Goal: Browse casually: Explore the website without a specific task or goal

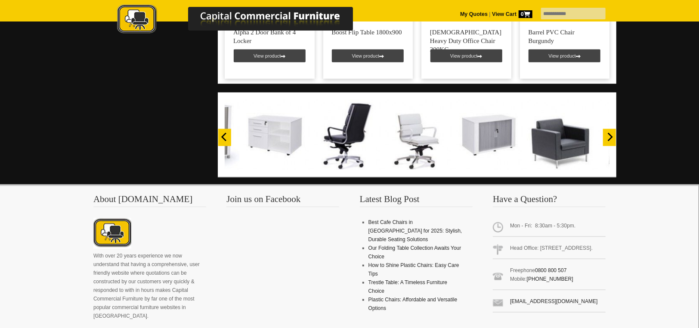
scroll to position [688, 0]
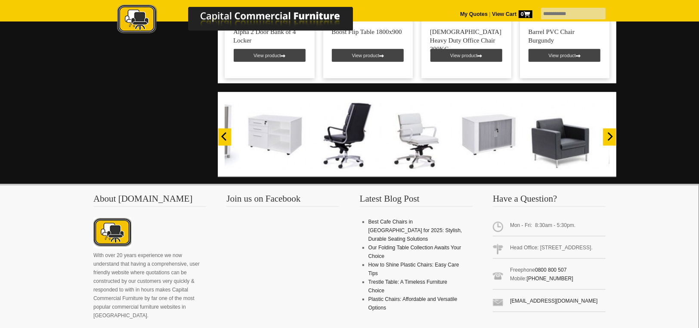
click at [606, 133] on icon "Next" at bounding box center [609, 137] width 9 height 9
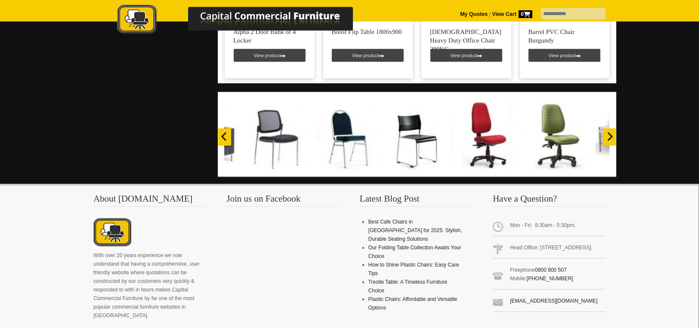
click at [606, 133] on icon "Next" at bounding box center [609, 137] width 9 height 9
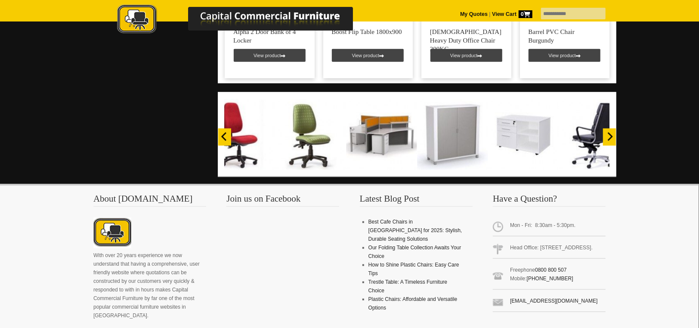
click at [606, 133] on icon "Next" at bounding box center [609, 137] width 9 height 9
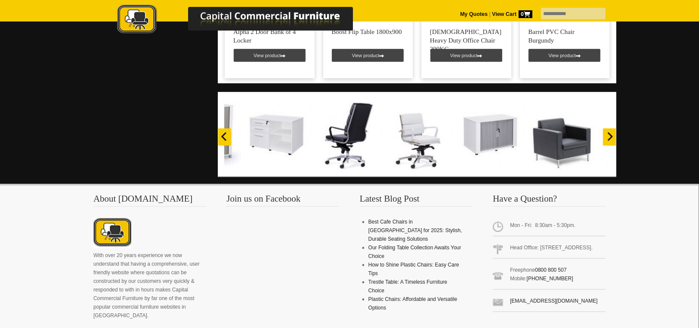
click at [606, 133] on icon "Next" at bounding box center [609, 137] width 9 height 9
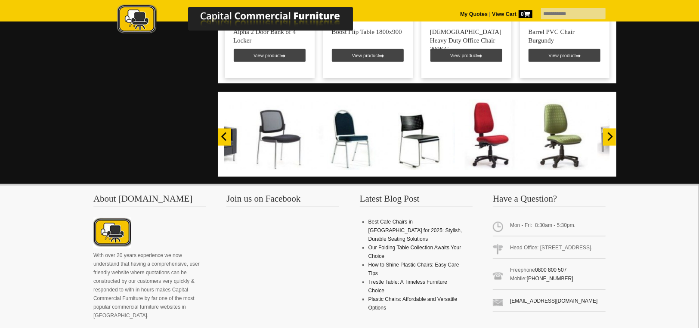
click at [606, 133] on icon "Next" at bounding box center [609, 137] width 9 height 9
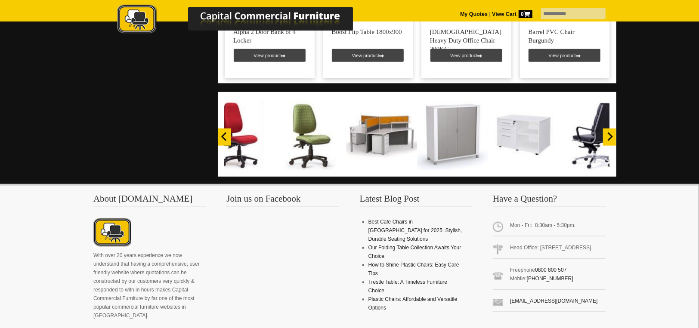
click at [606, 133] on icon "Next" at bounding box center [609, 137] width 9 height 9
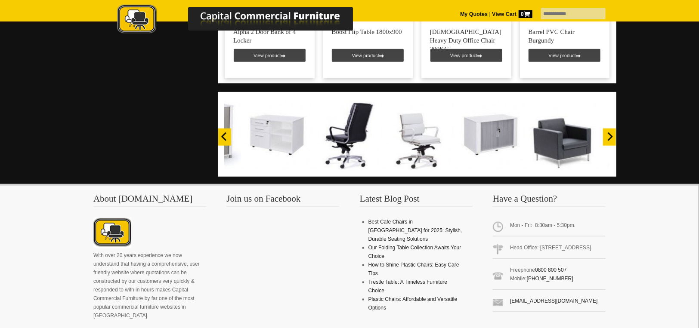
click at [606, 133] on icon "Next" at bounding box center [609, 137] width 9 height 9
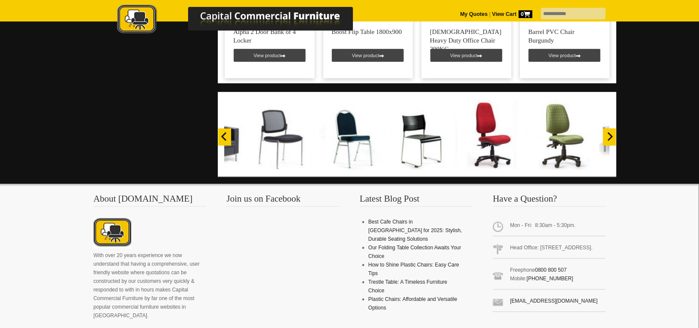
click at [606, 133] on icon "Next" at bounding box center [609, 137] width 9 height 9
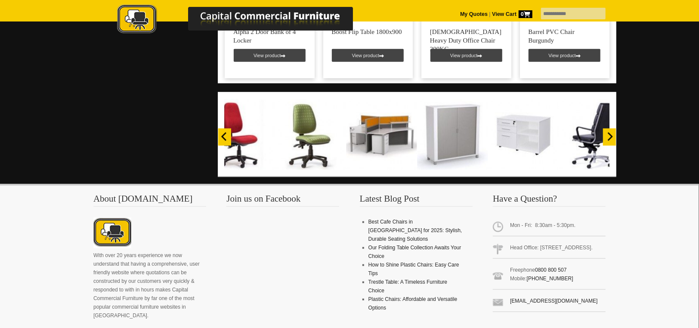
click at [606, 133] on icon "Next" at bounding box center [609, 137] width 9 height 9
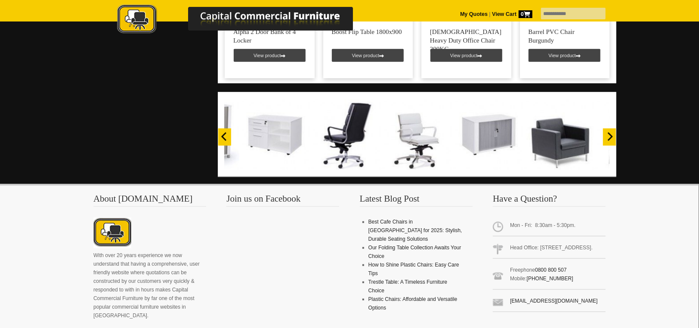
click at [606, 133] on icon "Next" at bounding box center [609, 137] width 9 height 9
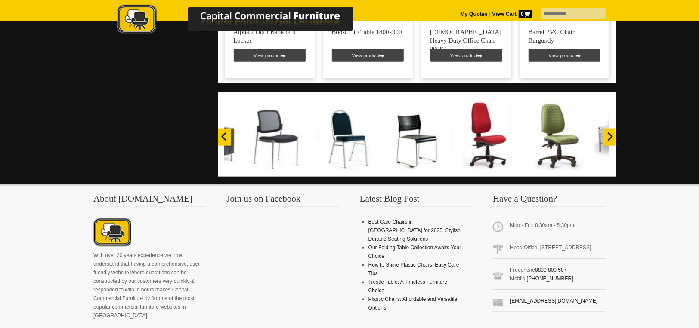
click at [606, 133] on icon "Next" at bounding box center [609, 137] width 9 height 9
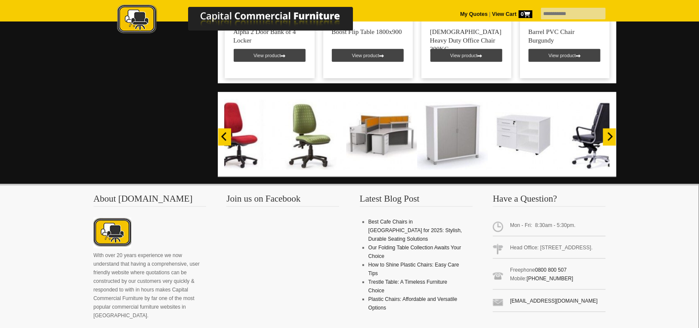
click at [606, 133] on icon "Next" at bounding box center [609, 137] width 9 height 9
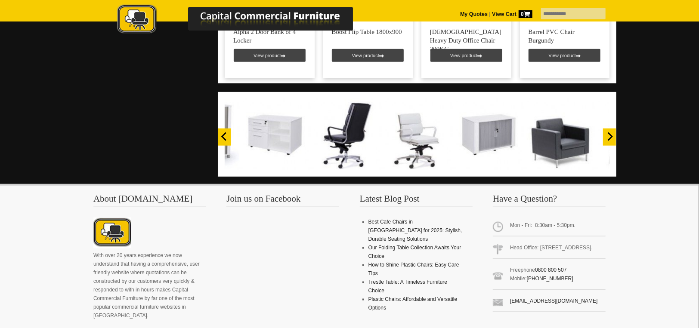
click at [609, 133] on icon "Next" at bounding box center [609, 137] width 9 height 9
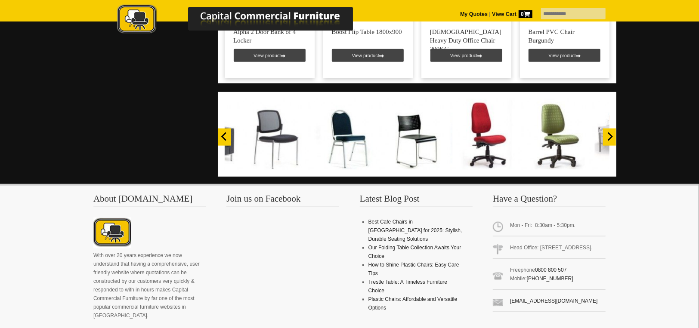
click at [609, 133] on icon "Next" at bounding box center [609, 137] width 9 height 9
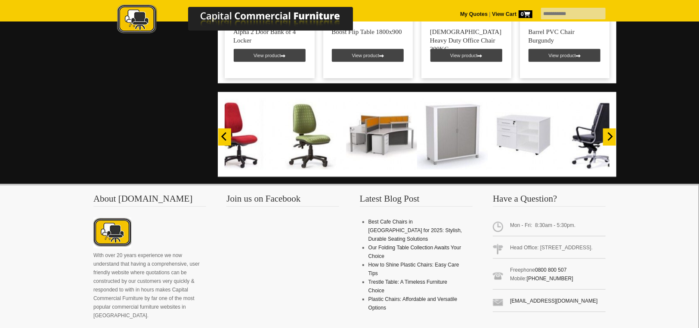
click at [609, 133] on icon "Next" at bounding box center [609, 137] width 9 height 9
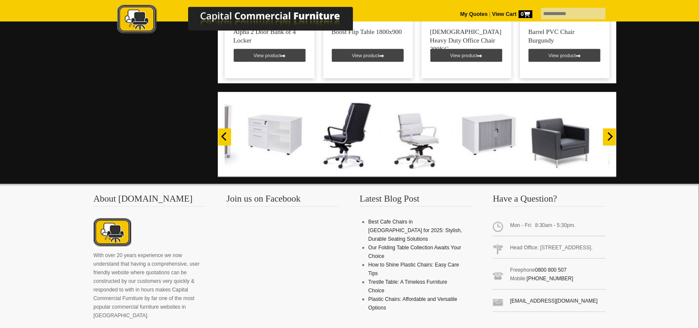
click at [609, 133] on icon "Next" at bounding box center [609, 137] width 9 height 9
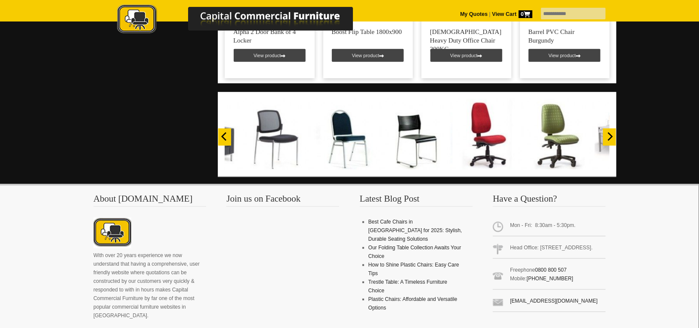
click at [611, 133] on icon "Next" at bounding box center [610, 137] width 5 height 9
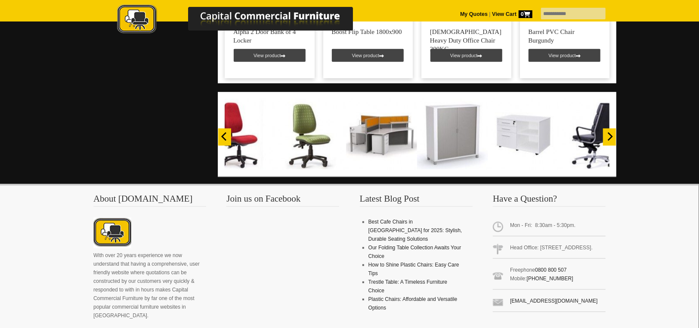
click at [611, 133] on icon "Next" at bounding box center [610, 137] width 5 height 9
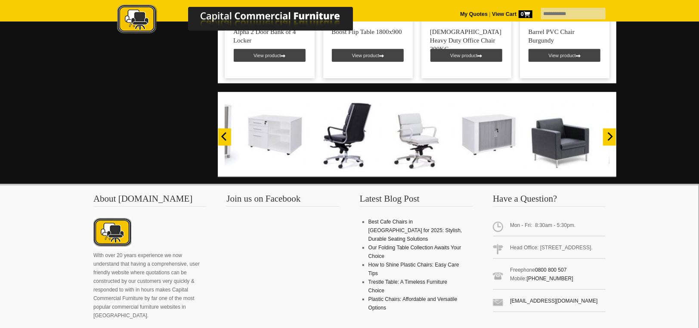
click at [609, 133] on icon "Next" at bounding box center [609, 137] width 9 height 9
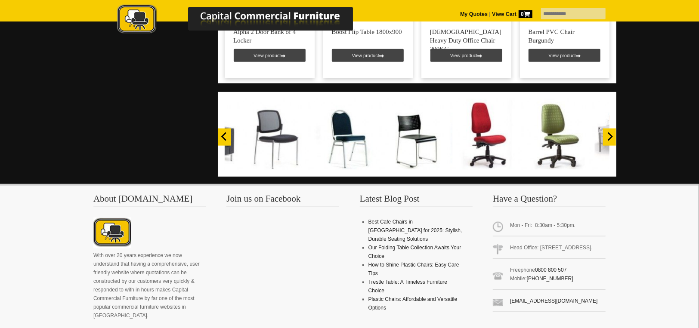
click at [608, 133] on icon "Next" at bounding box center [609, 137] width 9 height 9
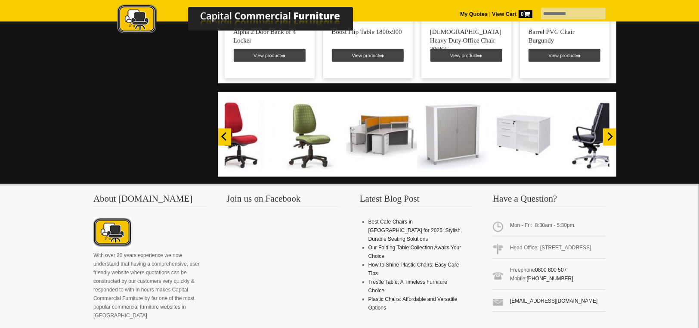
click at [610, 133] on icon "Next" at bounding box center [610, 137] width 5 height 9
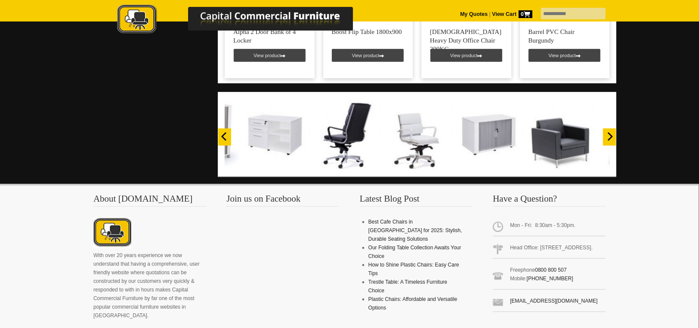
click at [610, 133] on icon "Next" at bounding box center [609, 137] width 9 height 9
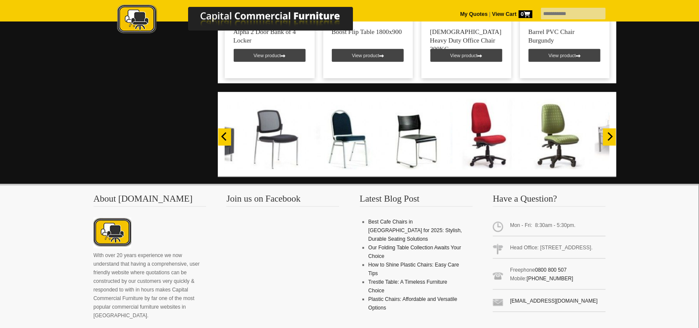
click at [610, 133] on icon "Next" at bounding box center [609, 137] width 9 height 9
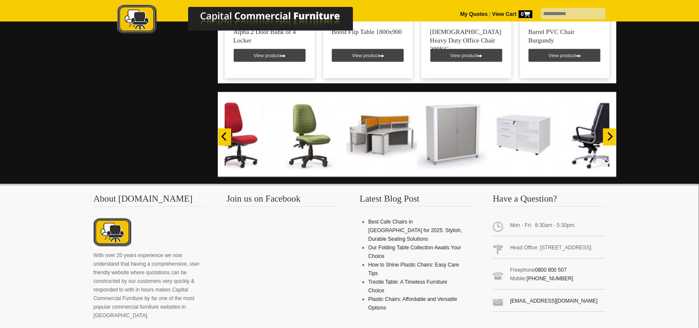
click at [610, 133] on icon "Next" at bounding box center [609, 137] width 9 height 9
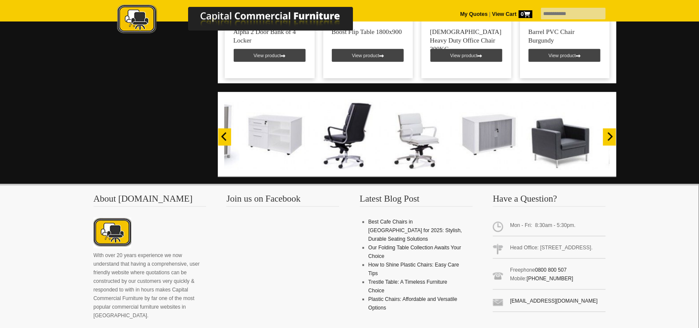
click at [610, 133] on icon "Next" at bounding box center [609, 137] width 9 height 9
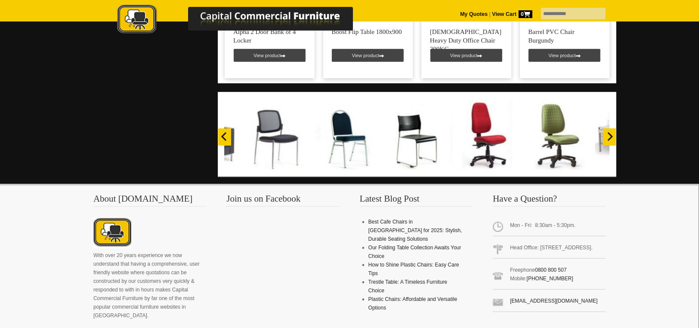
click at [610, 133] on icon "Next" at bounding box center [609, 137] width 9 height 9
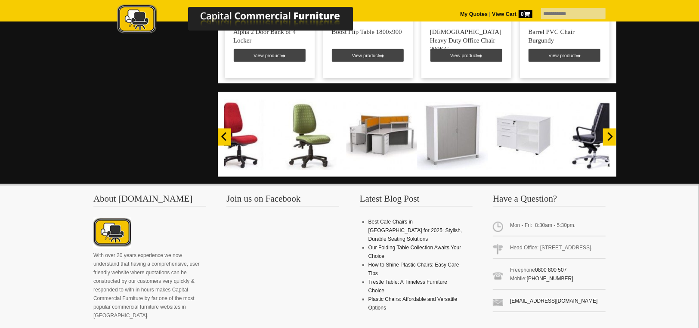
click at [610, 133] on icon "Next" at bounding box center [609, 137] width 9 height 9
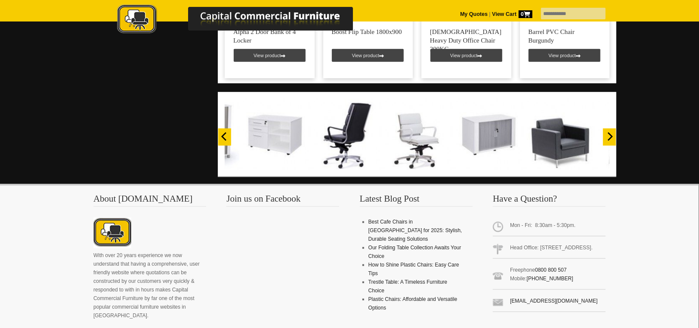
click at [610, 133] on icon "Next" at bounding box center [609, 137] width 9 height 9
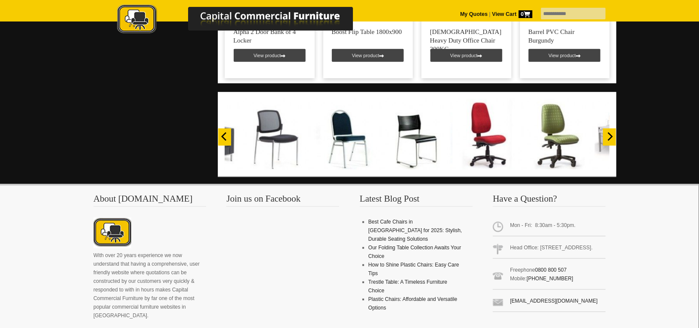
click at [223, 133] on icon "Previous" at bounding box center [224, 137] width 9 height 9
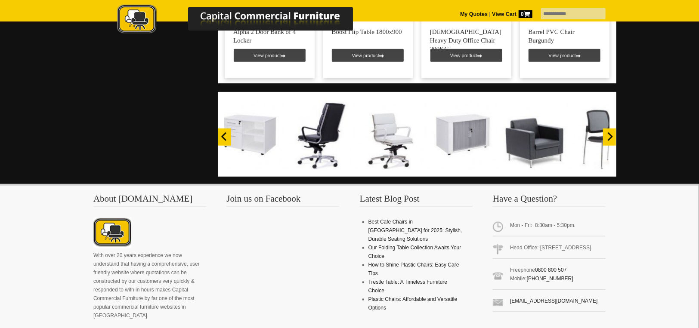
click at [223, 133] on icon "Previous" at bounding box center [224, 137] width 9 height 9
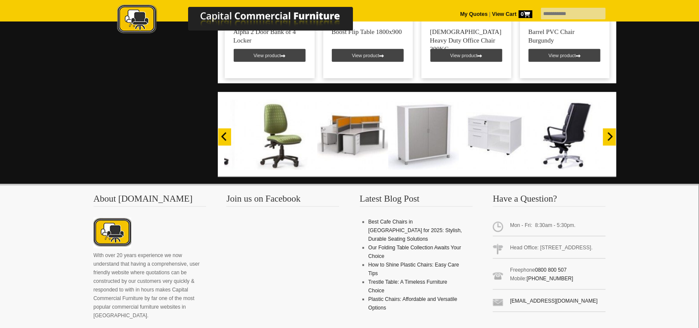
click at [224, 133] on icon "Previous" at bounding box center [224, 137] width 9 height 9
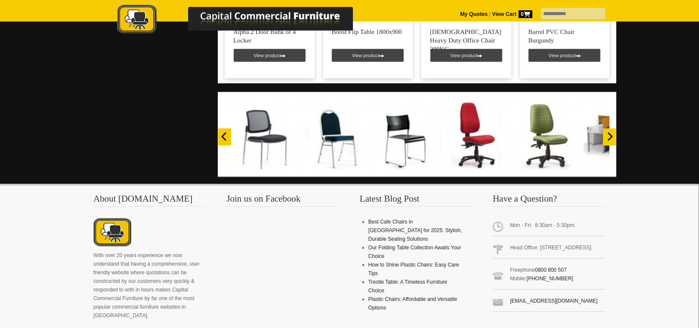
click at [224, 133] on icon "Previous" at bounding box center [224, 137] width 9 height 9
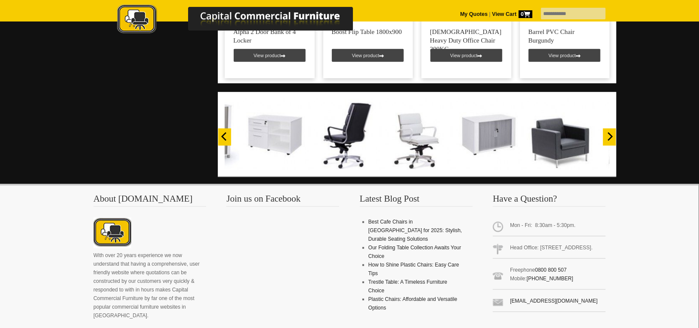
click at [224, 133] on icon "Previous" at bounding box center [223, 137] width 5 height 9
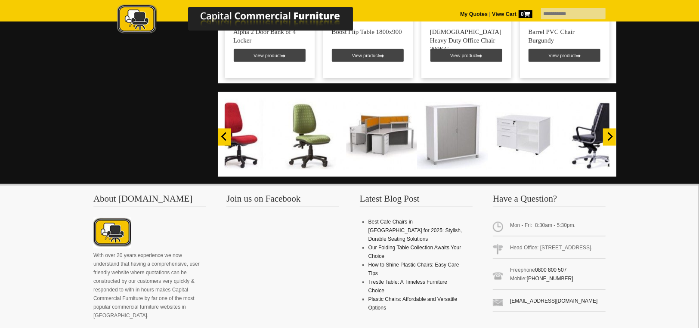
click at [223, 133] on icon "Previous" at bounding box center [223, 137] width 5 height 9
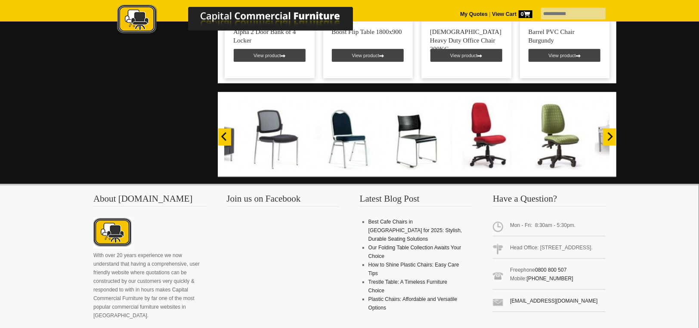
click at [223, 133] on icon "Previous" at bounding box center [223, 137] width 5 height 9
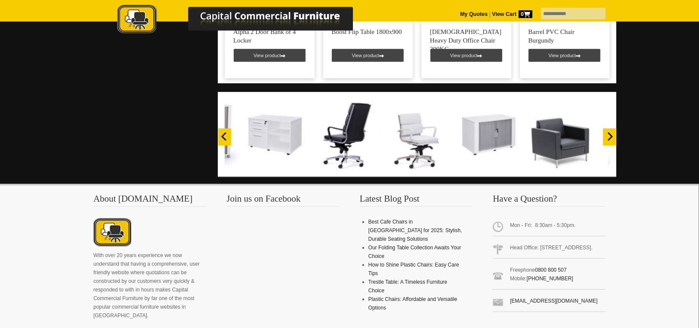
click at [225, 133] on icon "Previous" at bounding box center [223, 137] width 5 height 9
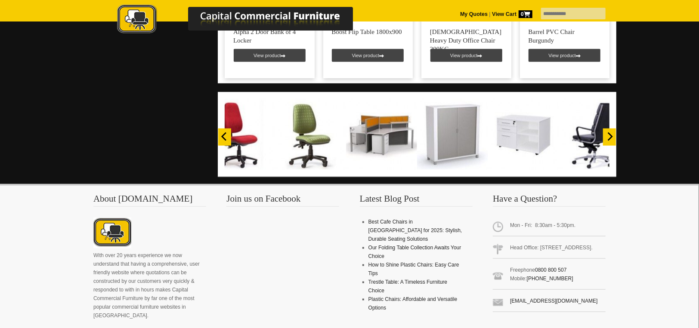
click at [225, 133] on icon "Previous" at bounding box center [224, 137] width 9 height 9
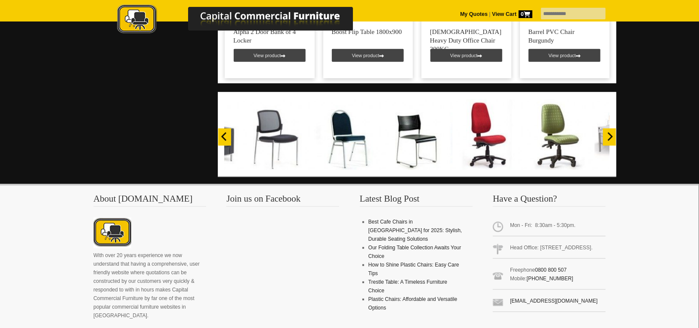
click at [226, 133] on icon "Previous" at bounding box center [224, 137] width 9 height 9
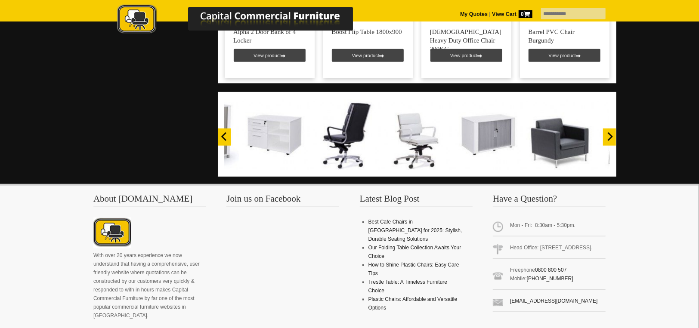
click at [226, 133] on icon "Previous" at bounding box center [224, 137] width 9 height 9
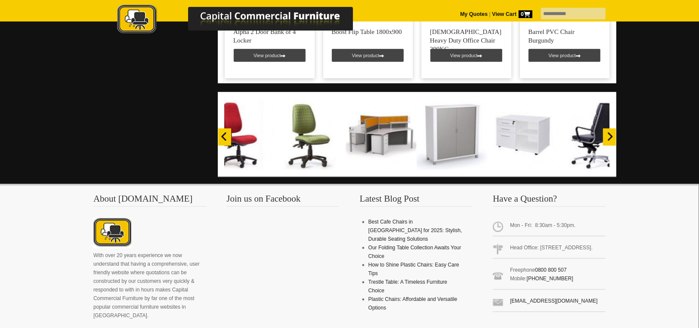
click at [226, 133] on icon "Previous" at bounding box center [224, 137] width 9 height 9
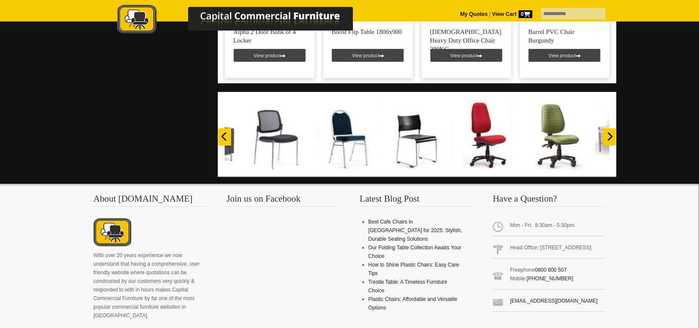
click at [224, 133] on icon "Previous" at bounding box center [224, 137] width 9 height 9
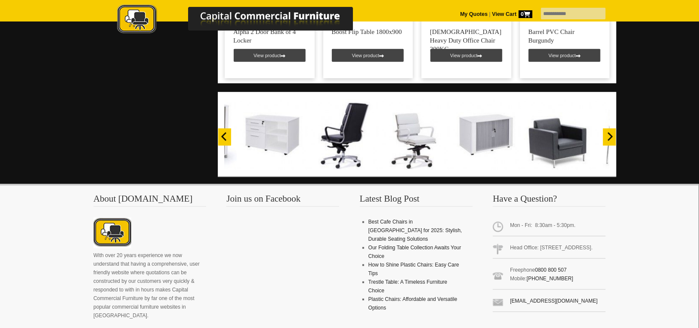
click at [224, 133] on icon "Previous" at bounding box center [224, 137] width 9 height 9
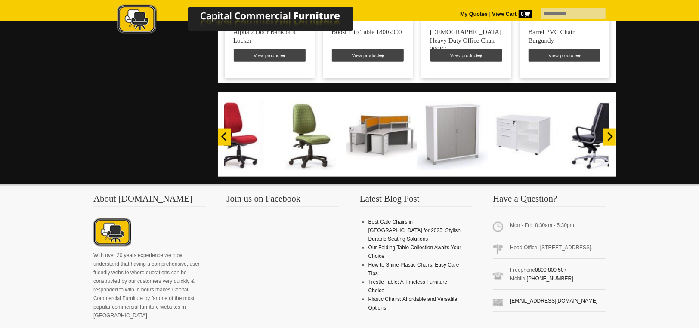
click at [224, 133] on icon "Previous" at bounding box center [224, 137] width 9 height 9
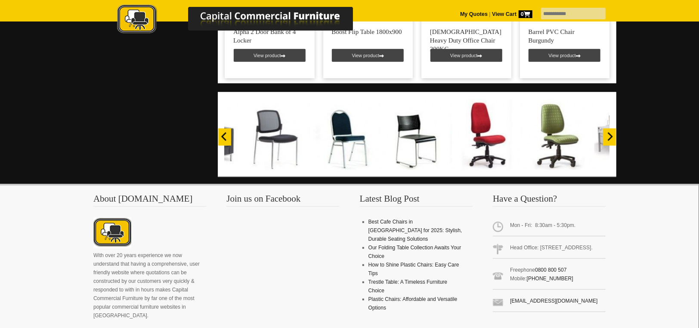
click at [224, 133] on icon "Previous" at bounding box center [224, 137] width 9 height 9
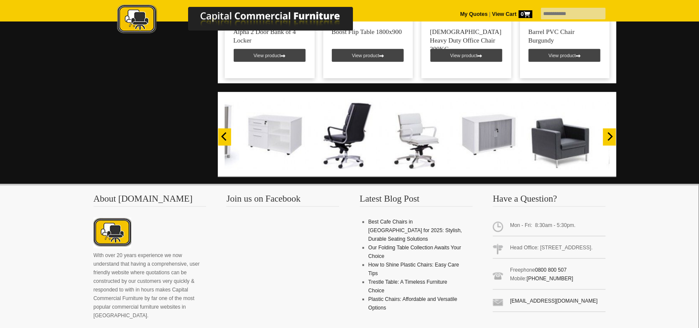
click at [225, 133] on icon "Previous" at bounding box center [224, 137] width 9 height 9
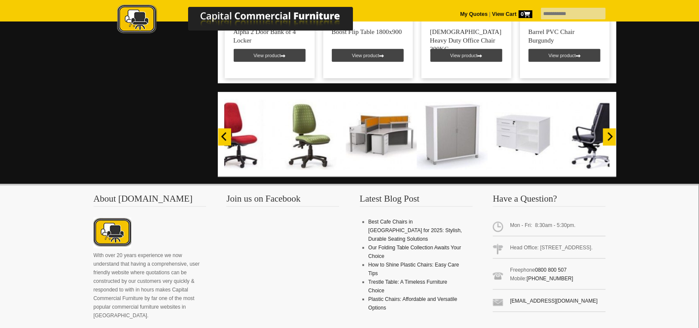
click at [225, 133] on icon "Previous" at bounding box center [224, 137] width 9 height 9
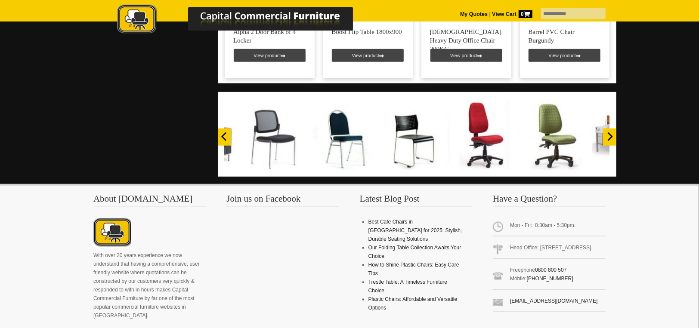
click at [225, 133] on icon "Previous" at bounding box center [224, 137] width 9 height 9
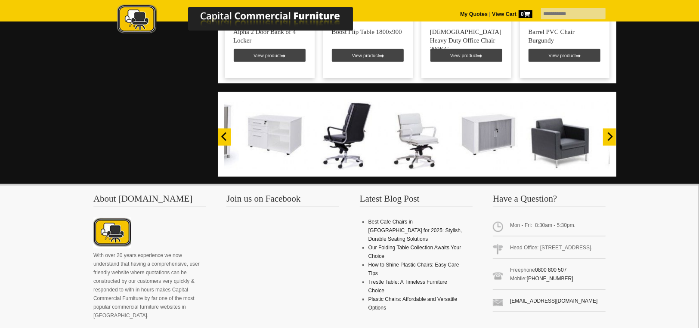
click at [225, 133] on icon "Previous" at bounding box center [224, 137] width 9 height 9
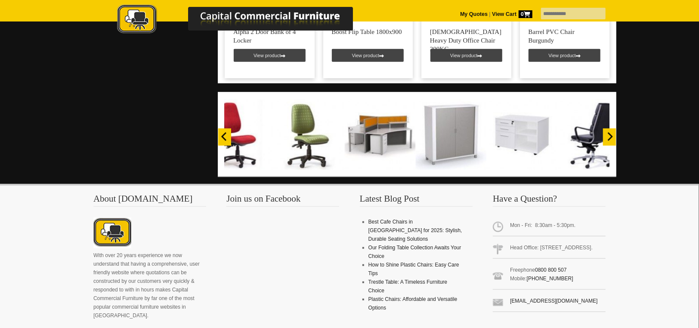
click at [225, 133] on icon "Previous" at bounding box center [224, 137] width 9 height 9
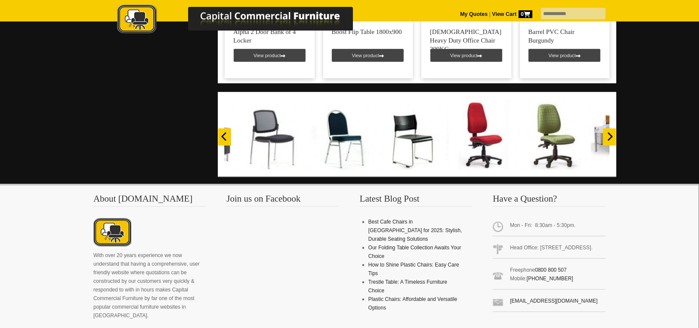
click at [225, 133] on icon "Previous" at bounding box center [224, 137] width 9 height 9
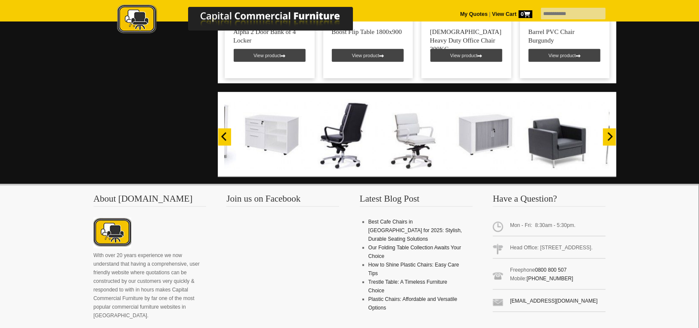
click at [225, 133] on icon "Previous" at bounding box center [224, 137] width 9 height 9
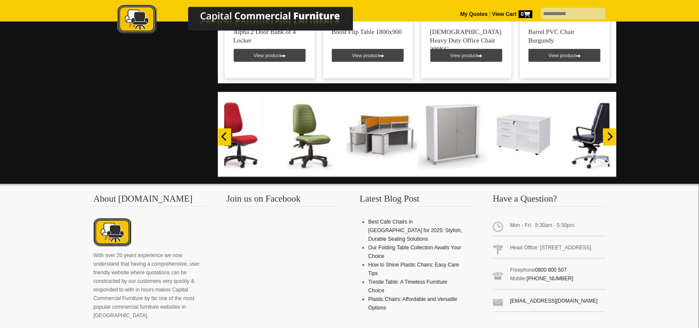
click at [225, 133] on icon "Previous" at bounding box center [224, 137] width 9 height 9
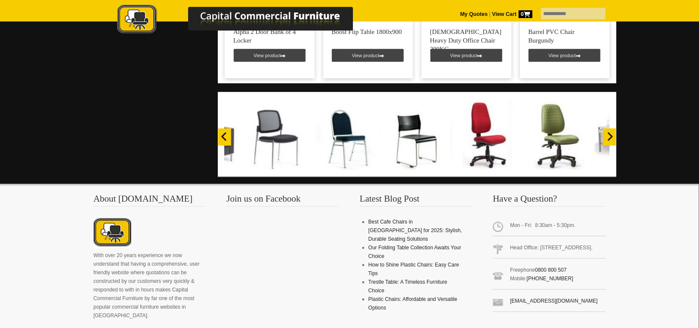
click at [225, 133] on icon "Previous" at bounding box center [224, 137] width 9 height 9
